Goal: Book appointment/travel/reservation

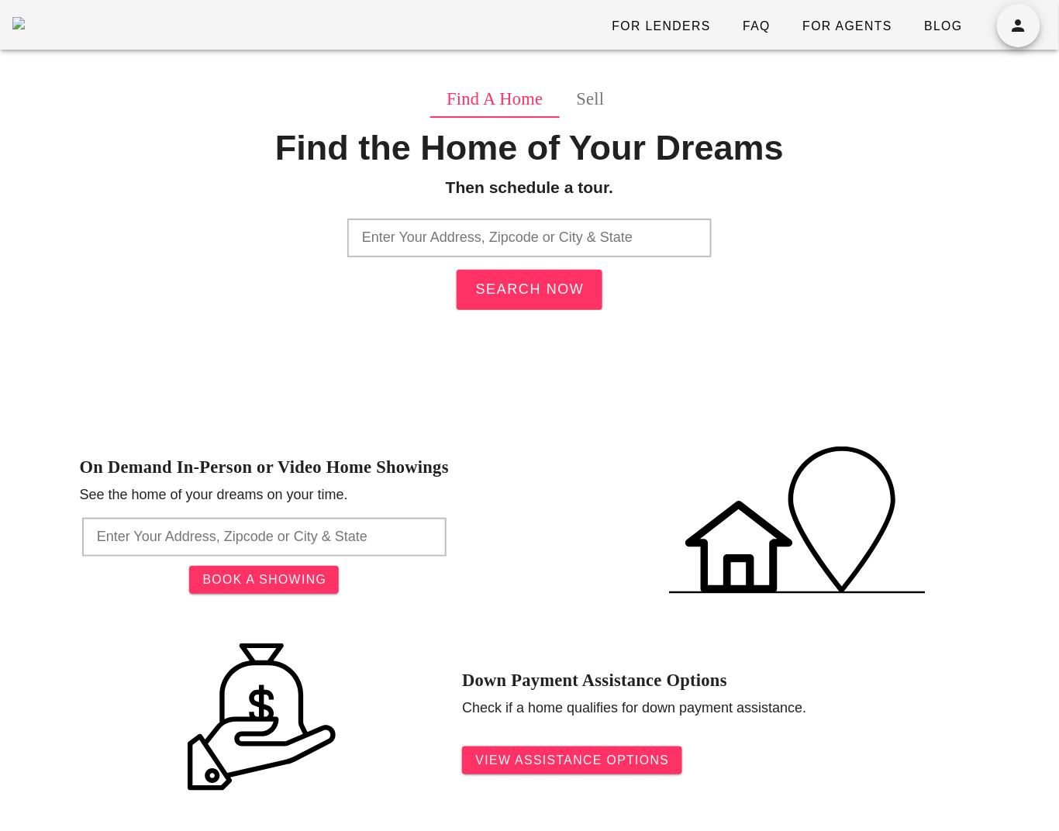
click at [685, 248] on input "text" at bounding box center [529, 238] width 364 height 39
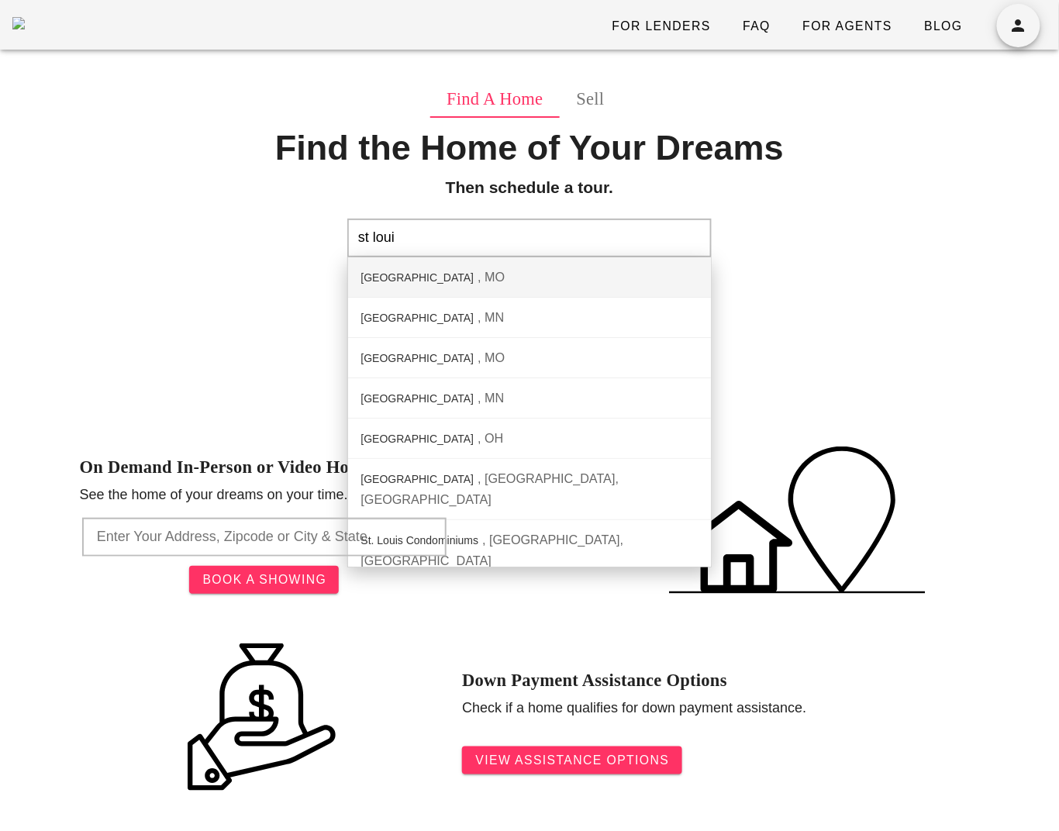
click at [620, 269] on div "[GEOGRAPHIC_DATA]" at bounding box center [529, 277] width 363 height 40
type input "[GEOGRAPHIC_DATA], [GEOGRAPHIC_DATA]"
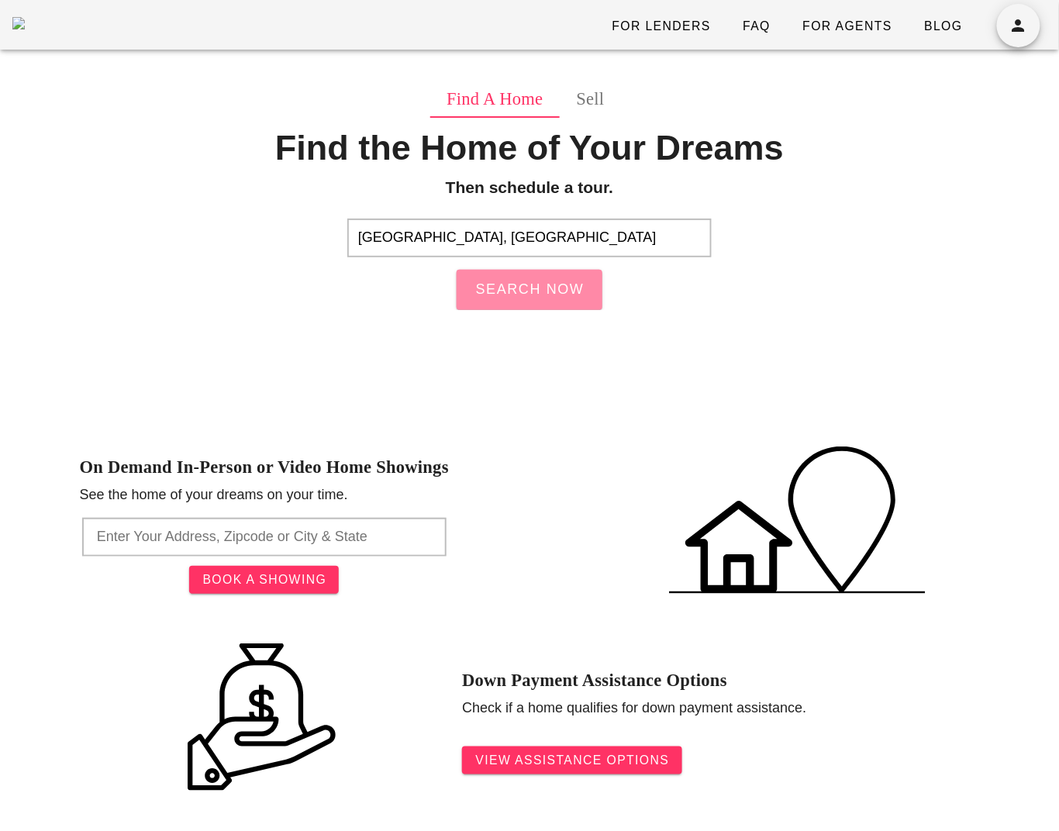
click at [540, 270] on button "Search Now" at bounding box center [530, 290] width 146 height 40
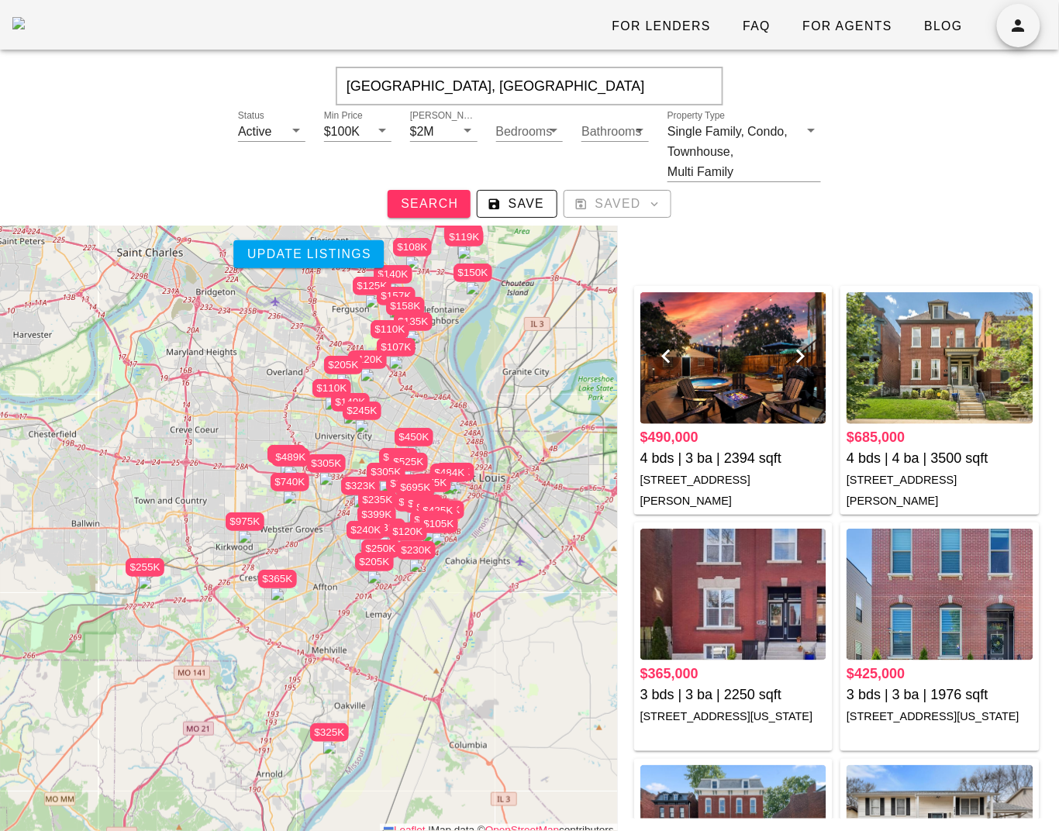
click at [708, 355] on div at bounding box center [734, 358] width 187 height 132
